Goal: Information Seeking & Learning: Learn about a topic

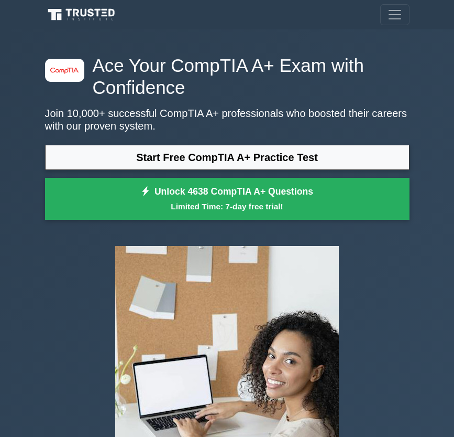
click at [254, 148] on link "Start Free CompTIA A+ Practice Test" at bounding box center [227, 157] width 365 height 25
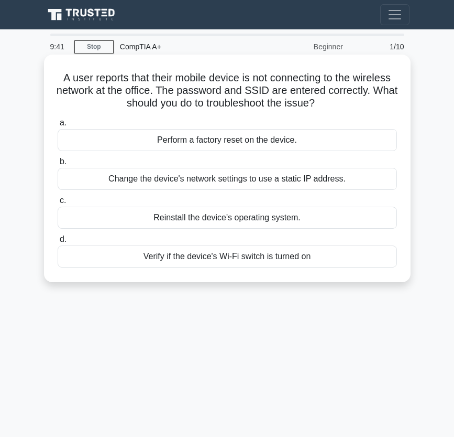
drag, startPoint x: 56, startPoint y: 75, endPoint x: 322, endPoint y: 265, distance: 327.4
click at [322, 265] on div "A user reports that their mobile device is not connecting to the wireless netwo…" at bounding box center [227, 168] width 359 height 219
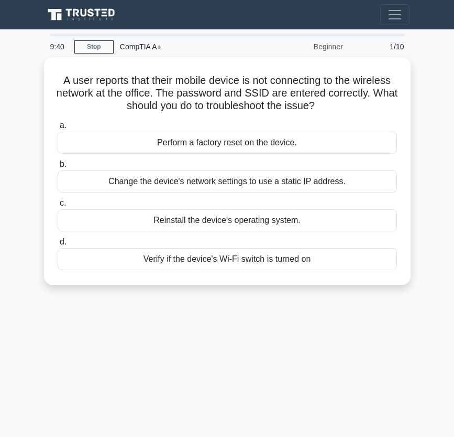
copy div "A user reports that their mobile device is not connecting to the wireless netwo…"
click at [296, 328] on div "9:36 Stop CompTIA A+ Beginner 1/10 A user reports that their mobile device is n…" at bounding box center [227, 296] width 377 height 524
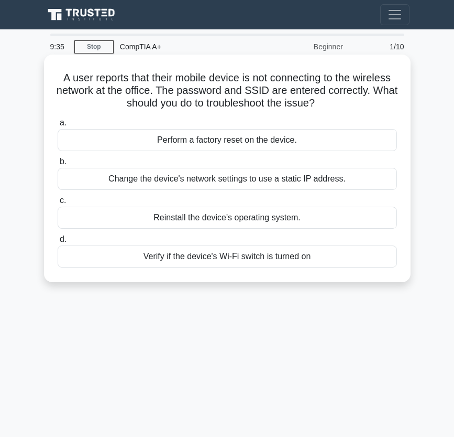
click at [186, 257] on div "Verify if the device's Wi-Fi switch is turned on" at bounding box center [228, 256] width 340 height 22
click at [58, 243] on input "d. Verify if the device's Wi-Fi switch is turned on" at bounding box center [58, 239] width 0 height 7
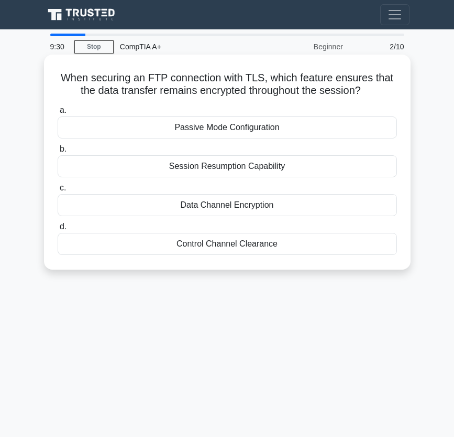
drag, startPoint x: 56, startPoint y: 74, endPoint x: 278, endPoint y: 240, distance: 277.9
click at [278, 240] on div "When securing an FTP connection with TLS, which feature ensures that the data t…" at bounding box center [227, 162] width 359 height 207
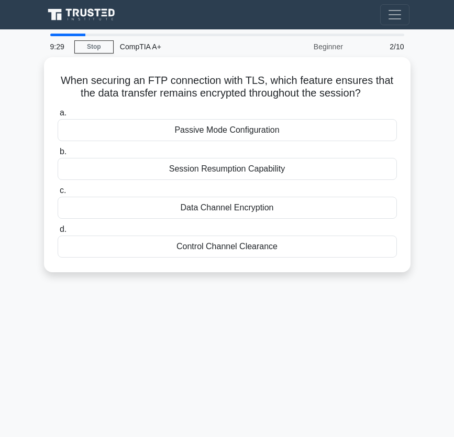
copy div "When securing an FTP connection with TLS, which feature ensures that the data t…"
click at [245, 328] on div "9:25 Stop CompTIA A+ Beginner 2/10 When securing an FTP connection with TLS, wh…" at bounding box center [227, 296] width 377 height 524
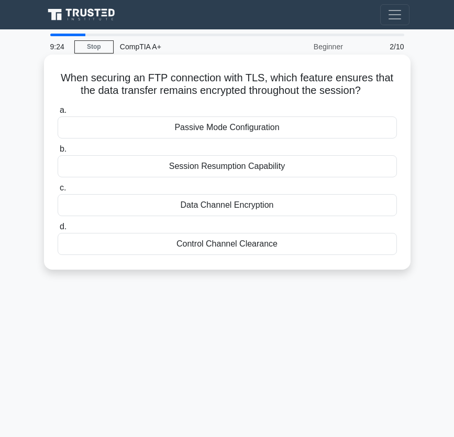
click at [273, 209] on div "Data Channel Encryption" at bounding box center [228, 205] width 340 height 22
click at [58, 191] on input "c. Data Channel Encryption" at bounding box center [58, 187] width 0 height 7
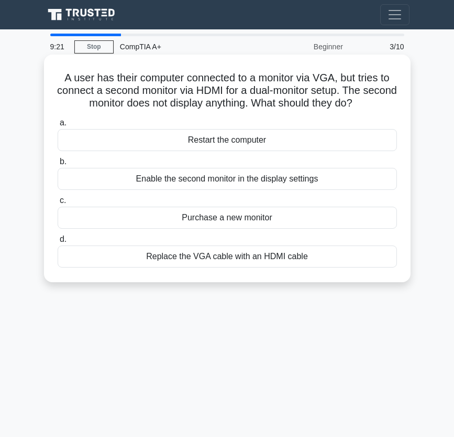
drag, startPoint x: 56, startPoint y: 79, endPoint x: 332, endPoint y: 254, distance: 327.5
click at [332, 254] on div "A user has their computer connected to a monitor via VGA, but tries to connect …" at bounding box center [227, 168] width 359 height 219
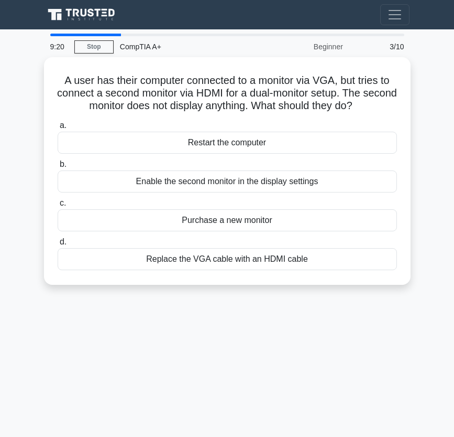
copy div "A user has their computer connected to a monitor via VGA, but tries to connect …"
click at [259, 313] on div "9:19 Stop CompTIA A+ Beginner 3/10 A user has their computer connected to a mon…" at bounding box center [227, 296] width 377 height 524
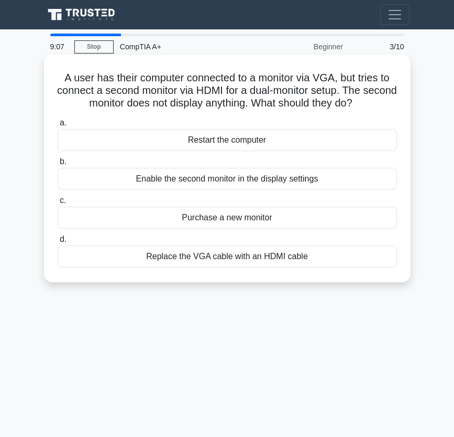
click at [248, 184] on div "Enable the second monitor in the display settings" at bounding box center [228, 179] width 340 height 22
click at [58, 165] on input "b. Enable the second monitor in the display settings" at bounding box center [58, 161] width 0 height 7
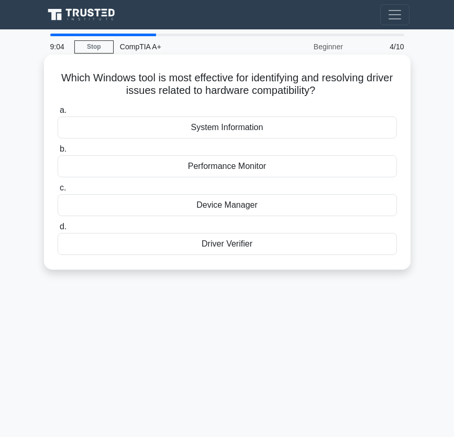
drag, startPoint x: 70, startPoint y: 75, endPoint x: 268, endPoint y: 252, distance: 265.8
click at [268, 252] on div "Which Windows tool is most effective for identifying and resolving driver issue…" at bounding box center [227, 162] width 359 height 207
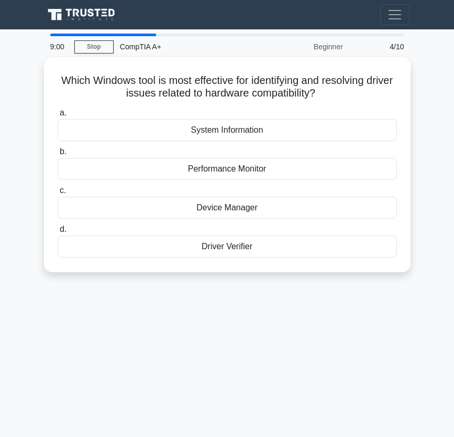
copy div "Which Windows tool is most effective for identifying and resolving driver issue…"
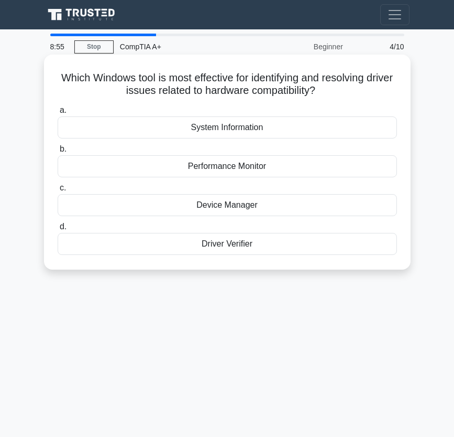
drag, startPoint x: 213, startPoint y: 331, endPoint x: 224, endPoint y: 251, distance: 80.9
click at [213, 332] on div "8:55 Stop CompTIA A+ Beginner 4/10 Which Windows tool is most effective for ide…" at bounding box center [227, 296] width 377 height 524
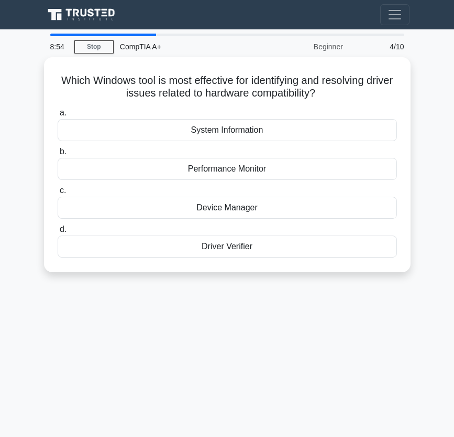
click at [238, 274] on div "Which Windows tool is most effective for identifying and resolving driver issue…" at bounding box center [227, 170] width 377 height 227
click at [243, 289] on div "8:53 Stop CompTIA A+ Beginner 4/10 Which Windows tool is most effective for ide…" at bounding box center [227, 296] width 377 height 524
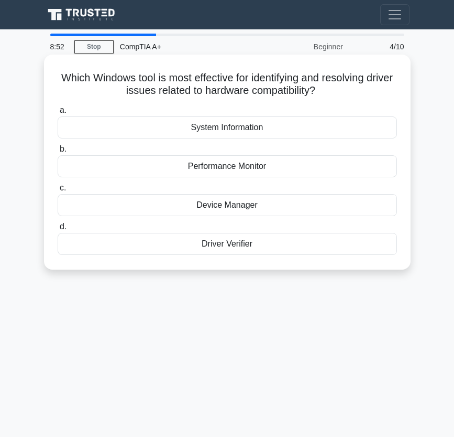
click at [187, 246] on div "Driver Verifier" at bounding box center [228, 244] width 340 height 22
click at [58, 230] on input "d. Driver Verifier" at bounding box center [58, 226] width 0 height 7
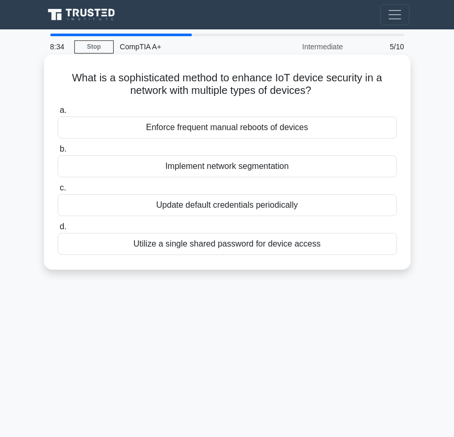
drag, startPoint x: 66, startPoint y: 79, endPoint x: 321, endPoint y: 244, distance: 303.8
click at [321, 244] on div "What is a sophisticated method to enhance IoT device security in a network with…" at bounding box center [227, 162] width 359 height 207
copy div "What is a sophisticated method to enhance IoT device security in a network with…"
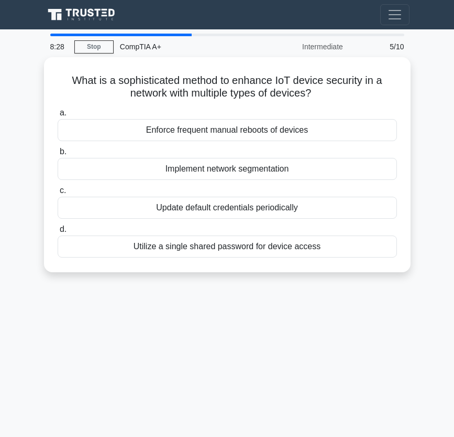
click at [268, 317] on div "8:28 Stop CompTIA A+ Intermediate 5/10 What is a sophisticated method to enhanc…" at bounding box center [227, 296] width 377 height 524
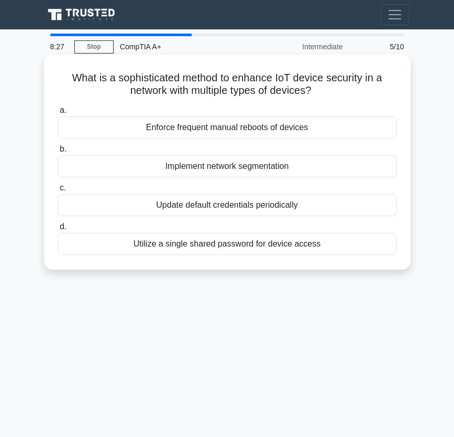
click at [301, 167] on div "Implement network segmentation" at bounding box center [228, 166] width 340 height 22
click at [58, 153] on input "b. Implement network segmentation" at bounding box center [58, 149] width 0 height 7
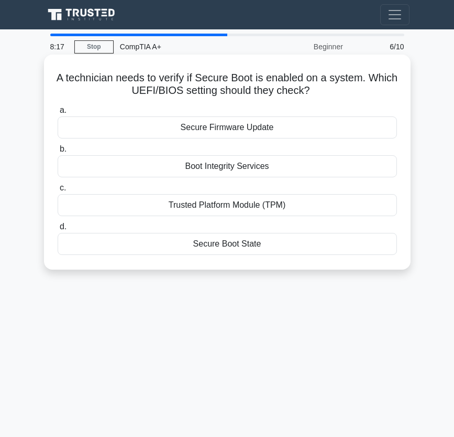
drag, startPoint x: 71, startPoint y: 78, endPoint x: 266, endPoint y: 242, distance: 254.4
click at [266, 242] on div "A technician needs to verify if Secure Boot is enabled on a system. Which UEFI/…" at bounding box center [227, 162] width 359 height 207
copy div "A technician needs to verify if Secure Boot is enabled on a system. Which UEFI/…"
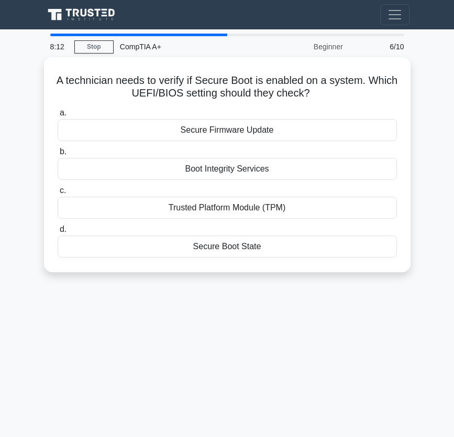
click at [197, 348] on div "8:12 Stop CompTIA A+ Beginner 6/10 A technician needs to verify if Secure Boot …" at bounding box center [227, 296] width 377 height 524
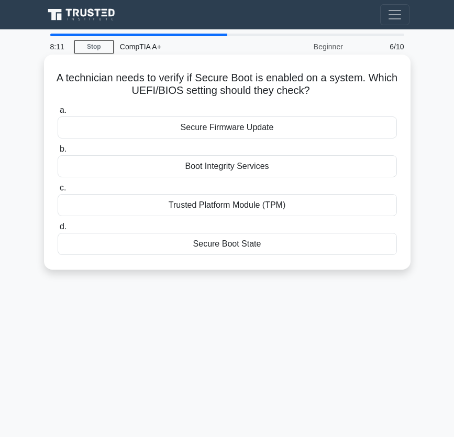
click at [232, 246] on div "Secure Boot State" at bounding box center [228, 244] width 340 height 22
click at [58, 230] on input "d. Secure Boot State" at bounding box center [58, 226] width 0 height 7
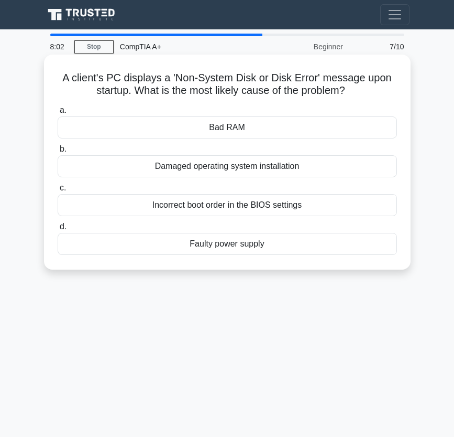
drag, startPoint x: 60, startPoint y: 74, endPoint x: 300, endPoint y: 252, distance: 298.7
click at [300, 252] on div "A client's PC displays a 'Non-System Disk or Disk Error' message upon startup. …" at bounding box center [227, 162] width 359 height 207
copy div "A client's PC displays a 'Non-System Disk or Disk Error' message upon startup. …"
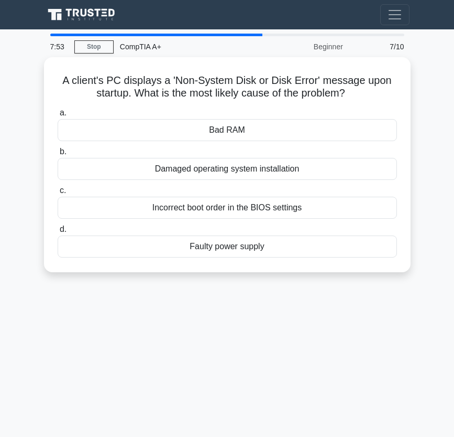
click at [246, 335] on div "7:53 Stop CompTIA A+ Beginner 7/10 A client's PC displays a 'Non-System Disk or…" at bounding box center [227, 296] width 377 height 524
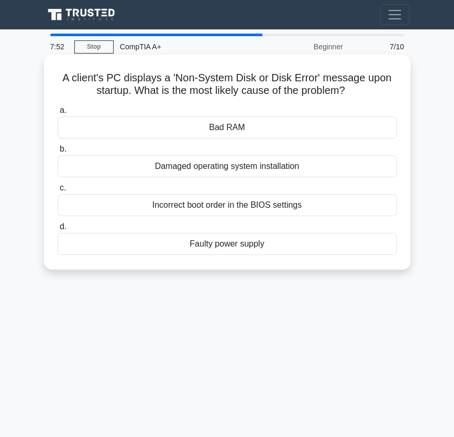
click at [210, 204] on div "Incorrect boot order in the BIOS settings" at bounding box center [228, 205] width 340 height 22
click at [58, 191] on input "c. Incorrect boot order in the BIOS settings" at bounding box center [58, 187] width 0 height 7
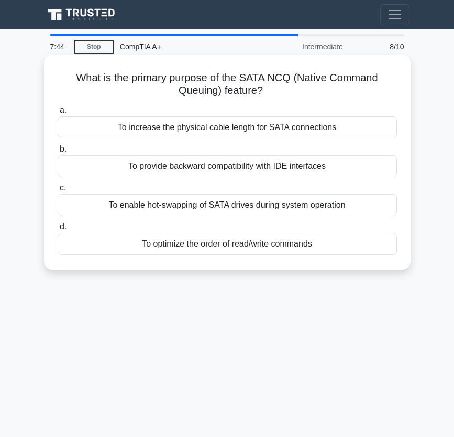
drag, startPoint x: 69, startPoint y: 74, endPoint x: 327, endPoint y: 239, distance: 306.2
click at [327, 239] on div "What is the primary purpose of the SATA NCQ (Native Command Queuing) feature? .…" at bounding box center [227, 162] width 359 height 207
copy div "What is the primary purpose of the SATA NCQ (Native Command Queuing) feature? .…"
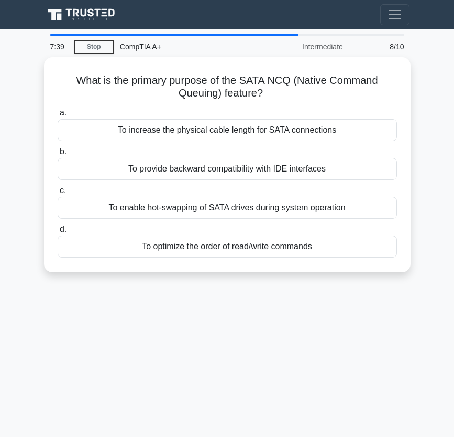
click at [161, 322] on div "7:39 Stop CompTIA A+ Intermediate 8/10 What is the primary purpose of the SATA …" at bounding box center [227, 296] width 377 height 524
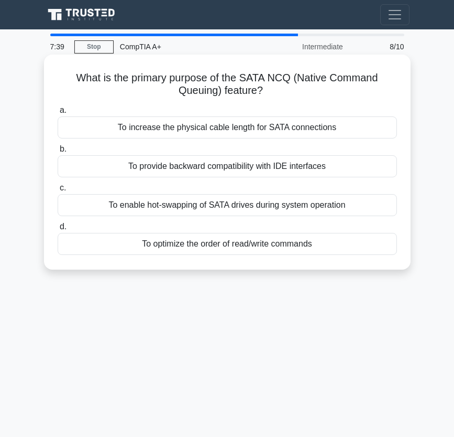
click at [143, 241] on div "To optimize the order of read/write commands" at bounding box center [228, 244] width 340 height 22
click at [58, 230] on input "d. To optimize the order of read/write commands" at bounding box center [58, 226] width 0 height 7
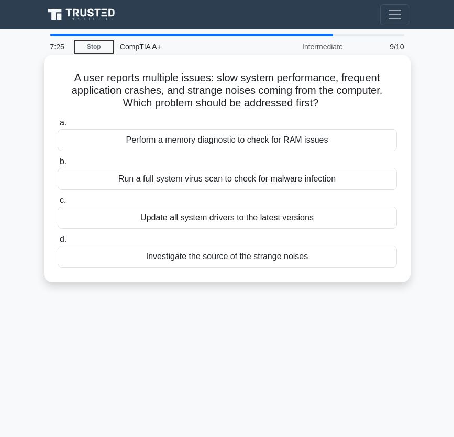
drag, startPoint x: 70, startPoint y: 73, endPoint x: 315, endPoint y: 275, distance: 317.2
click at [315, 275] on div "A user reports multiple issues: slow system performance, frequent application c…" at bounding box center [227, 168] width 359 height 219
copy div "A user reports multiple issues: slow system performance, frequent application c…"
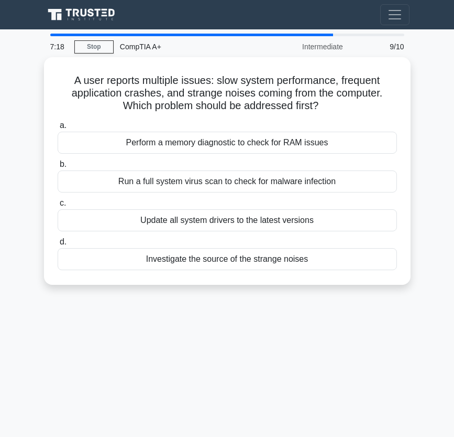
click at [173, 356] on div "7:18 Stop CompTIA A+ Intermediate 9/10 A user reports multiple issues: slow sys…" at bounding box center [227, 296] width 377 height 524
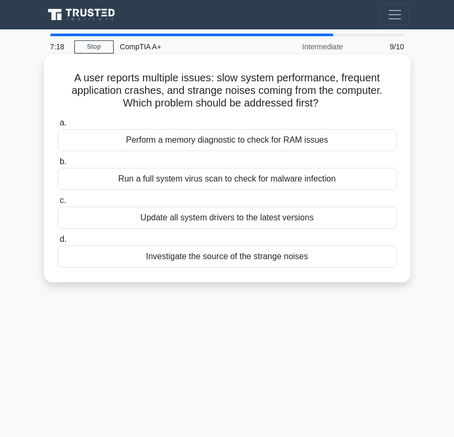
click at [183, 175] on div "Run a full system virus scan to check for malware infection" at bounding box center [228, 179] width 340 height 22
click at [58, 165] on input "b. Run a full system virus scan to check for malware infection" at bounding box center [58, 161] width 0 height 7
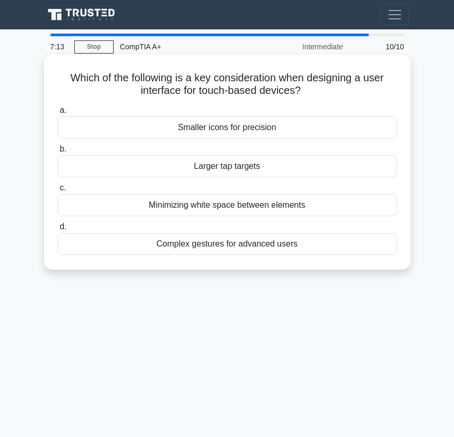
drag, startPoint x: 65, startPoint y: 78, endPoint x: 298, endPoint y: 247, distance: 288.2
click at [298, 247] on div "Which of the following is a key consideration when designing a user interface f…" at bounding box center [227, 162] width 359 height 207
copy div "Which of the following is a key consideration when designing a user interface f…"
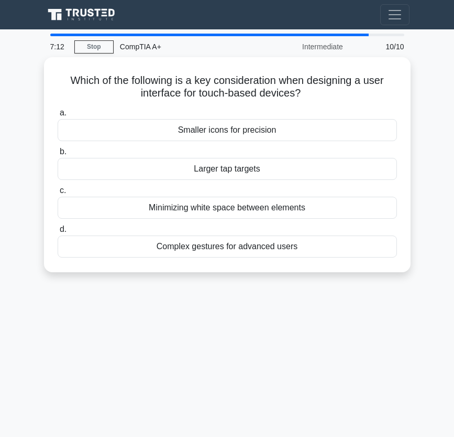
click at [216, 338] on div "7:12 Stop CompTIA A+ Intermediate 10/10 Which of the following is a key conside…" at bounding box center [227, 296] width 377 height 524
click at [207, 354] on div "7:07 Stop CompTIA A+ Intermediate 10/10 Which of the following is a key conside…" at bounding box center [227, 296] width 377 height 524
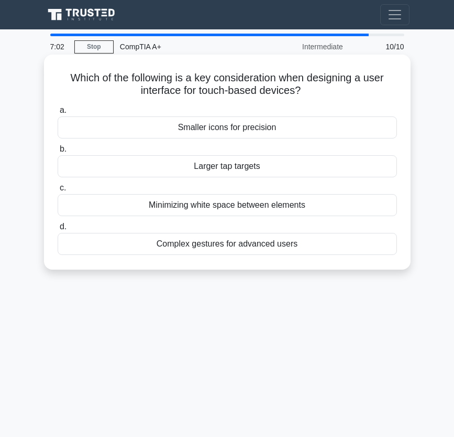
click at [225, 171] on div "Larger tap targets" at bounding box center [228, 166] width 340 height 22
click at [58, 153] on input "b. Larger tap targets" at bounding box center [58, 149] width 0 height 7
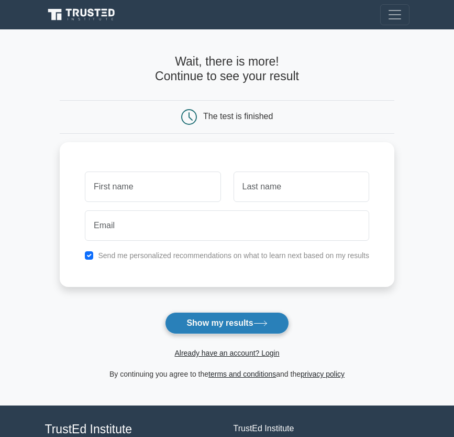
click at [248, 326] on button "Show my results" at bounding box center [227, 323] width 124 height 22
